Goal: Information Seeking & Learning: Learn about a topic

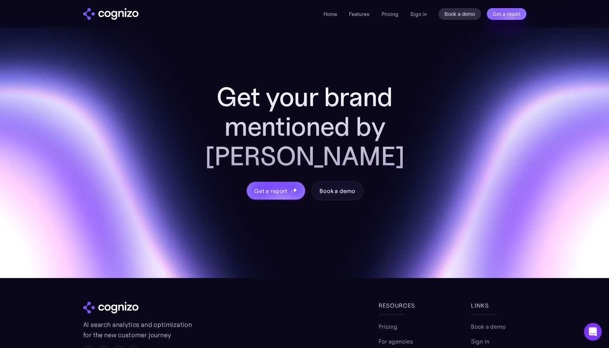
scroll to position [2807, 0]
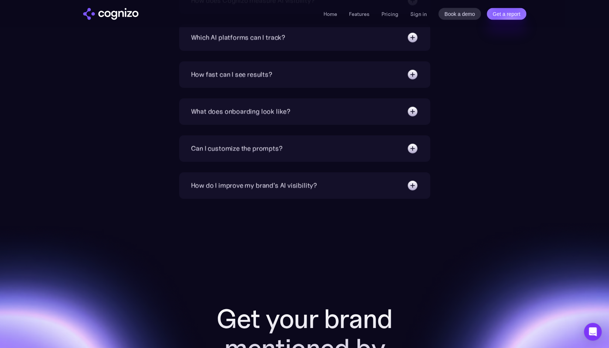
click at [246, 108] on div "What does onboarding look like?" at bounding box center [240, 111] width 99 height 10
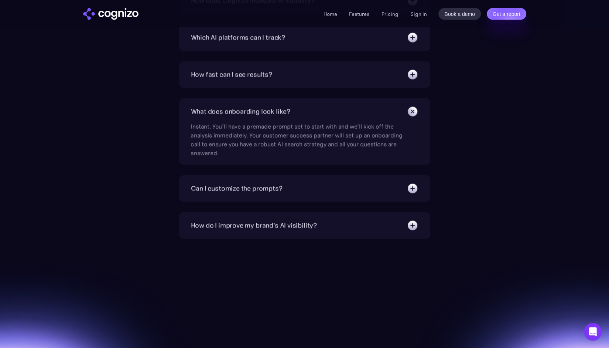
click at [252, 182] on div "Can I customize the prompts? Absolutely. Our prompt generation engine will give…" at bounding box center [304, 188] width 251 height 27
click at [251, 183] on div "Can I customize the prompts?" at bounding box center [237, 188] width 92 height 10
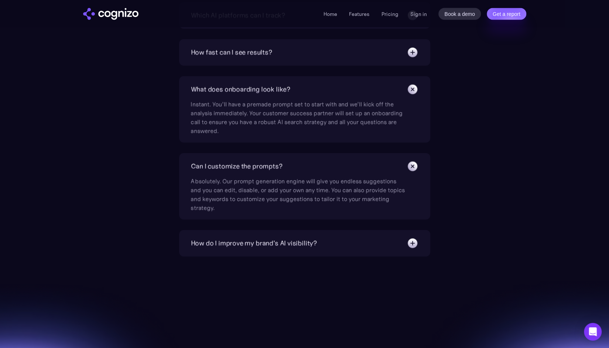
scroll to position [2844, 0]
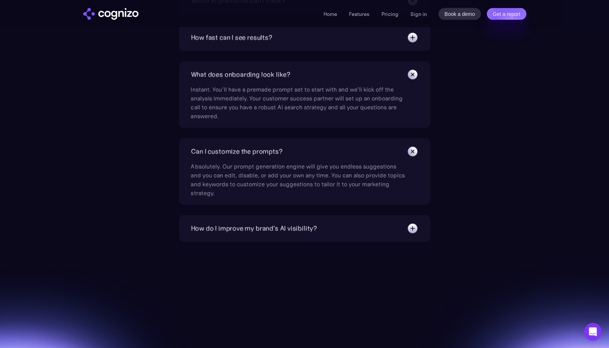
click at [253, 228] on div "How do I improve my brand's AI visibility?" at bounding box center [254, 228] width 126 height 10
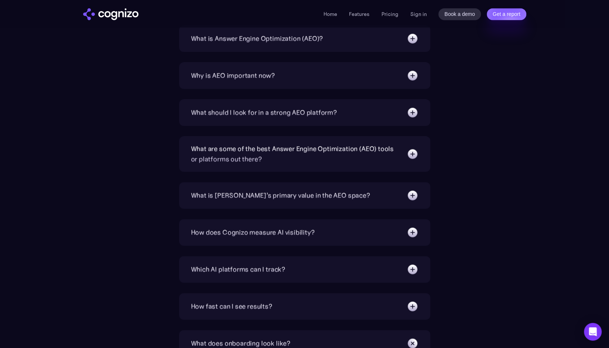
scroll to position [2512, 0]
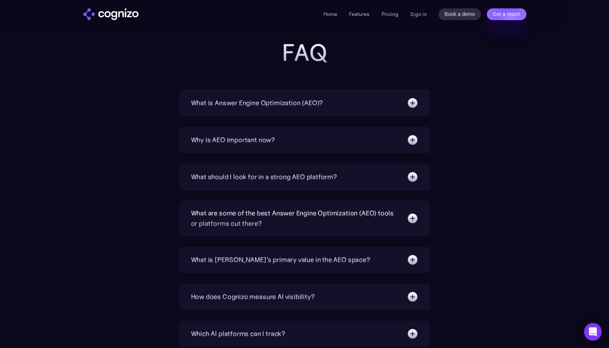
click at [253, 149] on div "Why is AEO important now? With increasing reliance on generative AI chatbots fo…" at bounding box center [304, 139] width 251 height 27
click at [256, 144] on div "Why is AEO important now?" at bounding box center [233, 139] width 84 height 10
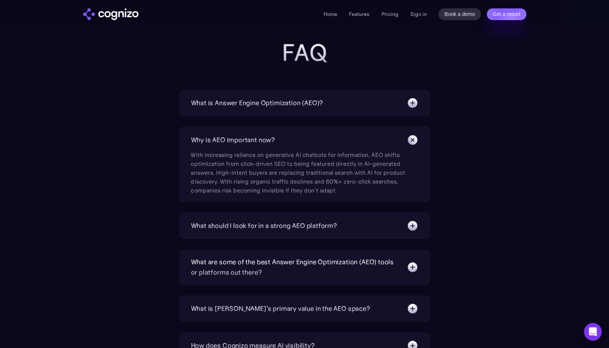
click at [264, 101] on div "What is Answer Engine Optimization (AEO)?" at bounding box center [257, 103] width 132 height 10
